Goal: Information Seeking & Learning: Check status

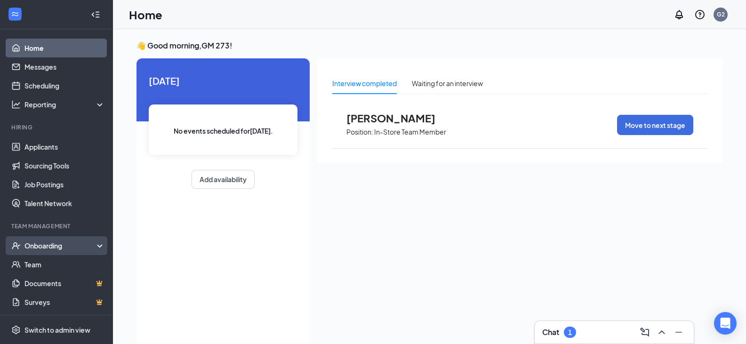
click at [40, 249] on div "Onboarding" at bounding box center [60, 245] width 72 height 9
click at [37, 268] on link "Overview" at bounding box center [64, 264] width 80 height 19
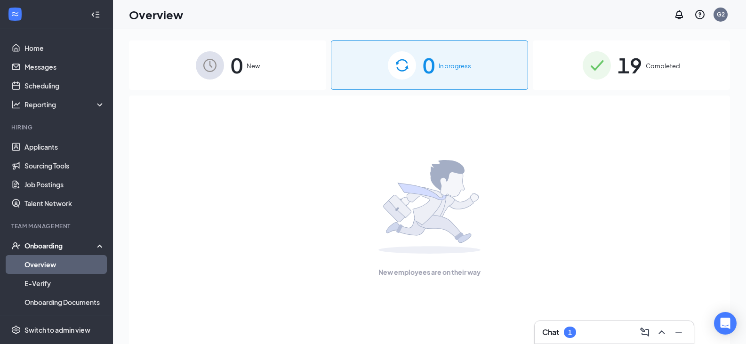
click at [652, 72] on div "19 Completed" at bounding box center [631, 64] width 197 height 49
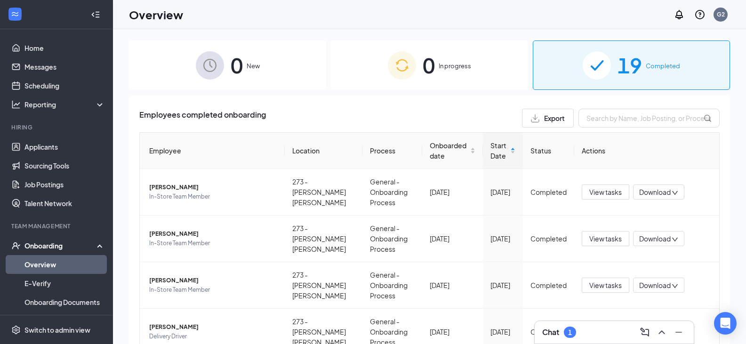
click at [423, 59] on span "0" at bounding box center [428, 65] width 12 height 32
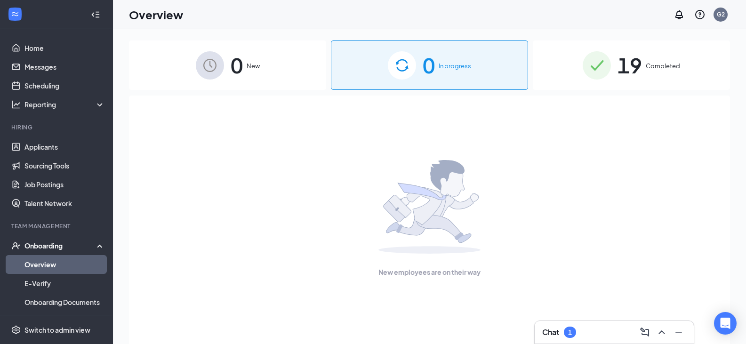
click at [658, 69] on span "Completed" at bounding box center [662, 65] width 34 height 9
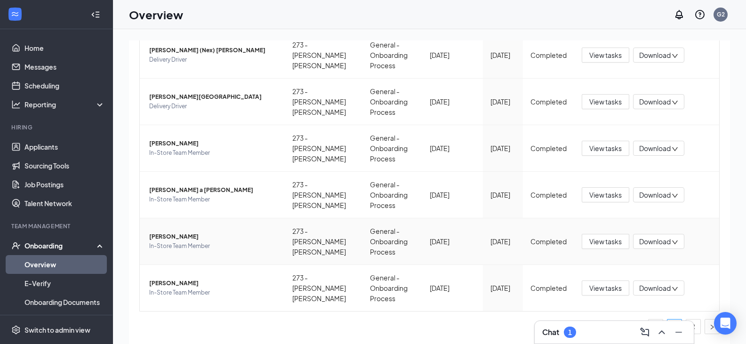
scroll to position [42, 0]
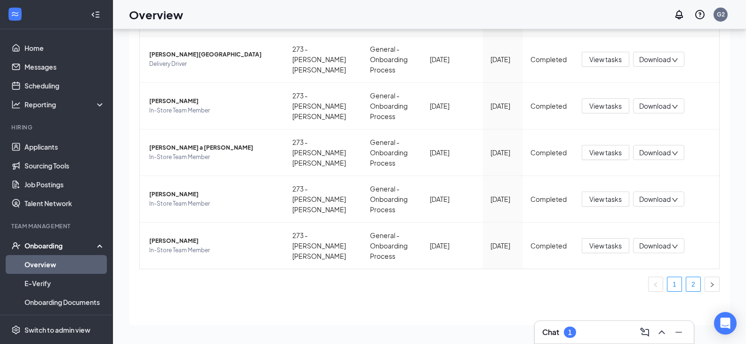
click at [686, 281] on link "2" at bounding box center [693, 284] width 14 height 14
click at [160, 236] on td "[PERSON_NAME] In-Store Team Member" at bounding box center [212, 246] width 145 height 46
click at [161, 242] on span "[PERSON_NAME]" at bounding box center [213, 240] width 128 height 9
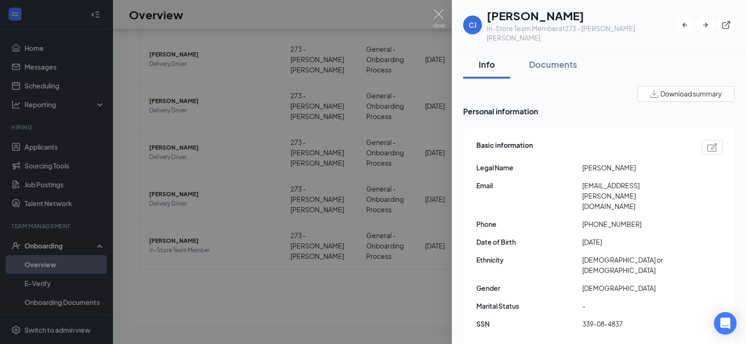
click at [517, 19] on h1 "[PERSON_NAME]" at bounding box center [581, 16] width 190 height 16
click at [480, 24] on div "CJ" at bounding box center [472, 25] width 19 height 19
click at [317, 147] on div at bounding box center [373, 172] width 746 height 344
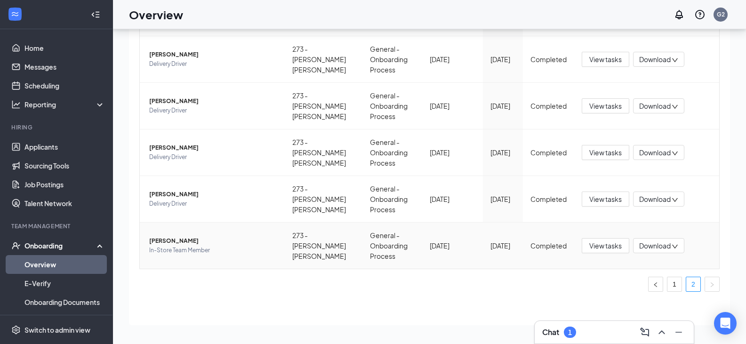
click at [167, 240] on span "[PERSON_NAME]" at bounding box center [213, 240] width 128 height 9
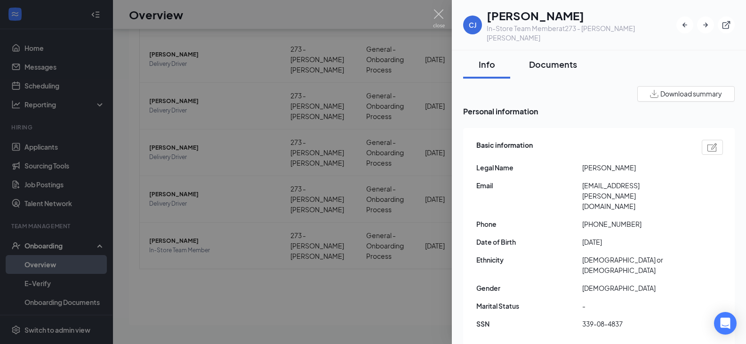
click at [549, 58] on div "Documents" at bounding box center [553, 64] width 48 height 12
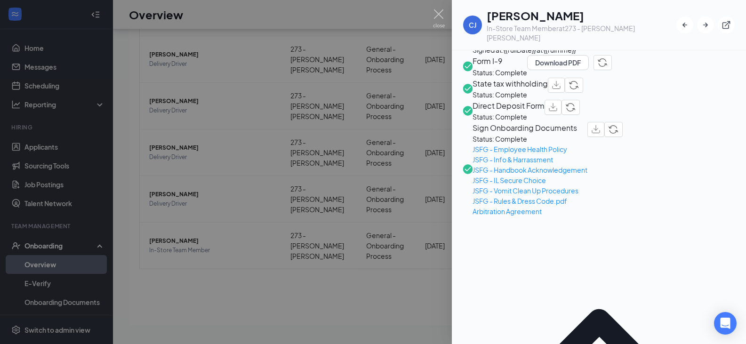
scroll to position [541, 0]
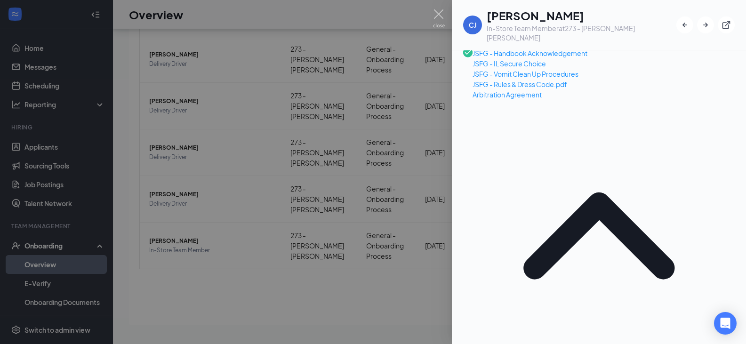
click at [290, 83] on div at bounding box center [373, 172] width 746 height 344
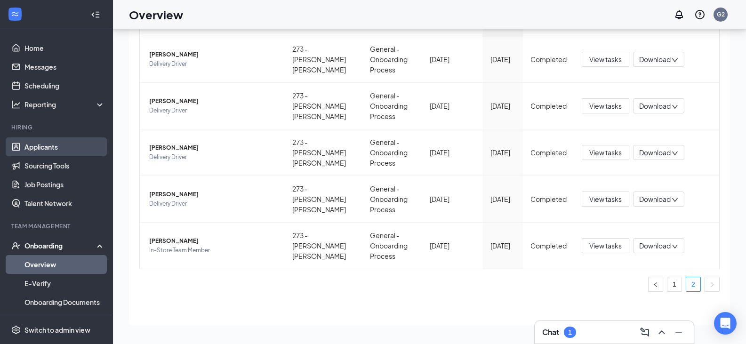
click at [40, 145] on link "Applicants" at bounding box center [64, 146] width 80 height 19
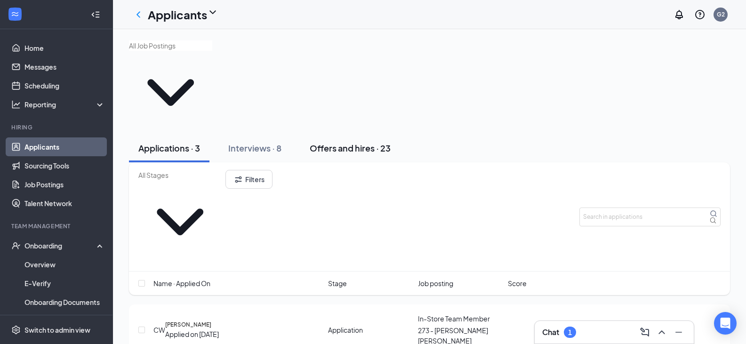
click at [323, 134] on button "Offers and hires · 23" at bounding box center [350, 148] width 100 height 28
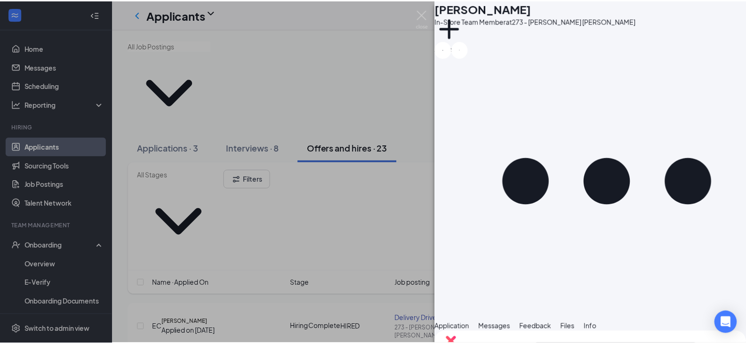
scroll to position [446, 0]
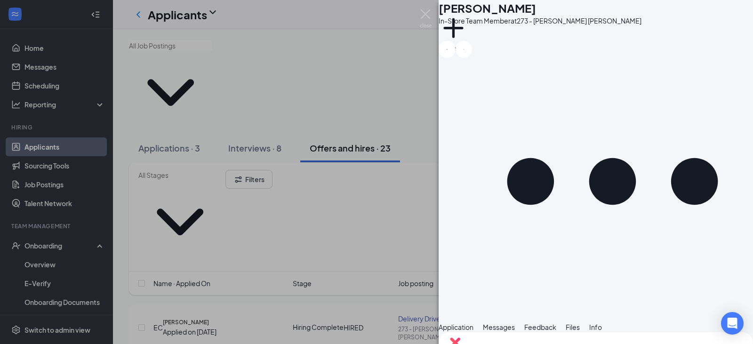
click at [401, 236] on div "CR [PERSON_NAME] In-Store Team Member at 273 - [PERSON_NAME] [PERSON_NAME] Add …" at bounding box center [376, 172] width 753 height 344
